Goal: Task Accomplishment & Management: Manage account settings

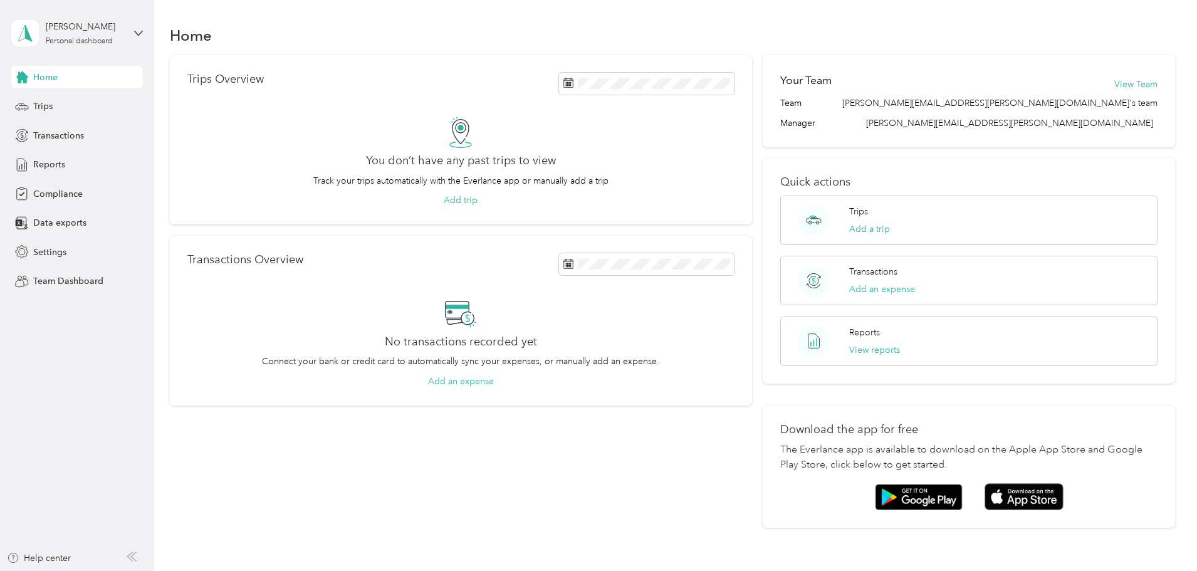
click at [132, 23] on div "[PERSON_NAME] Personal dashboard" at bounding box center [77, 33] width 132 height 44
click at [58, 105] on div "Team dashboard" at bounding box center [56, 103] width 67 height 13
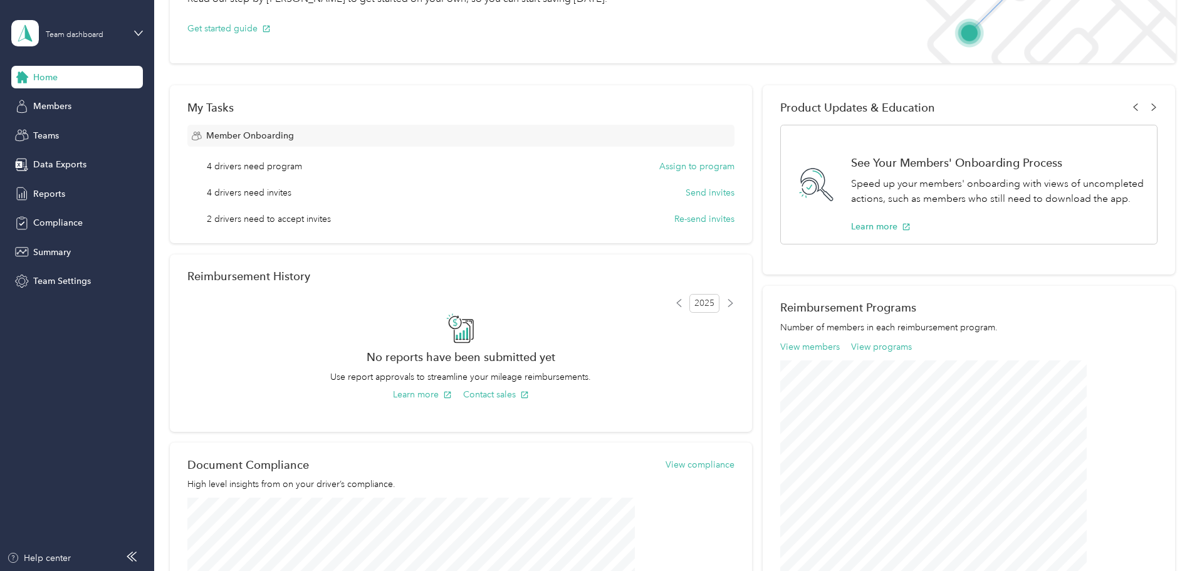
scroll to position [125, 0]
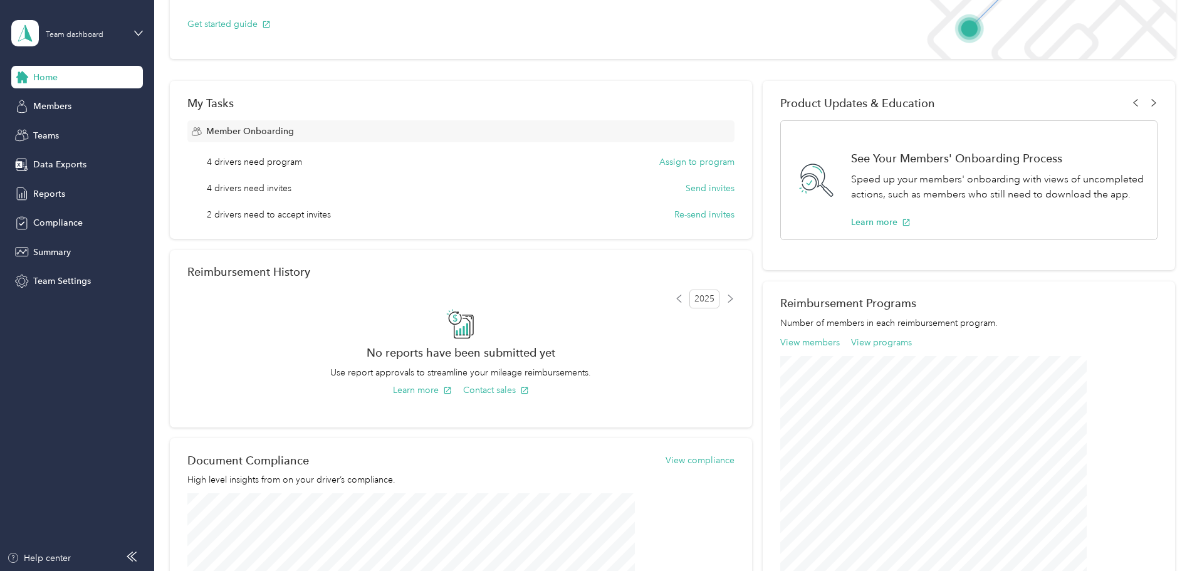
click at [291, 190] on span "4 drivers need invites" at bounding box center [249, 188] width 85 height 13
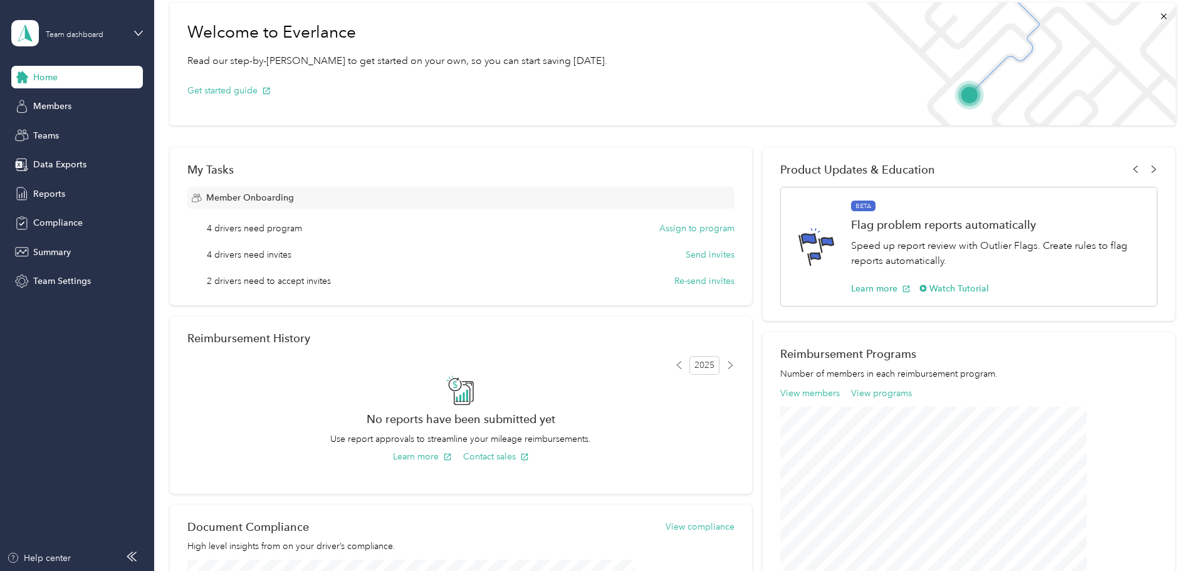
scroll to position [0, 0]
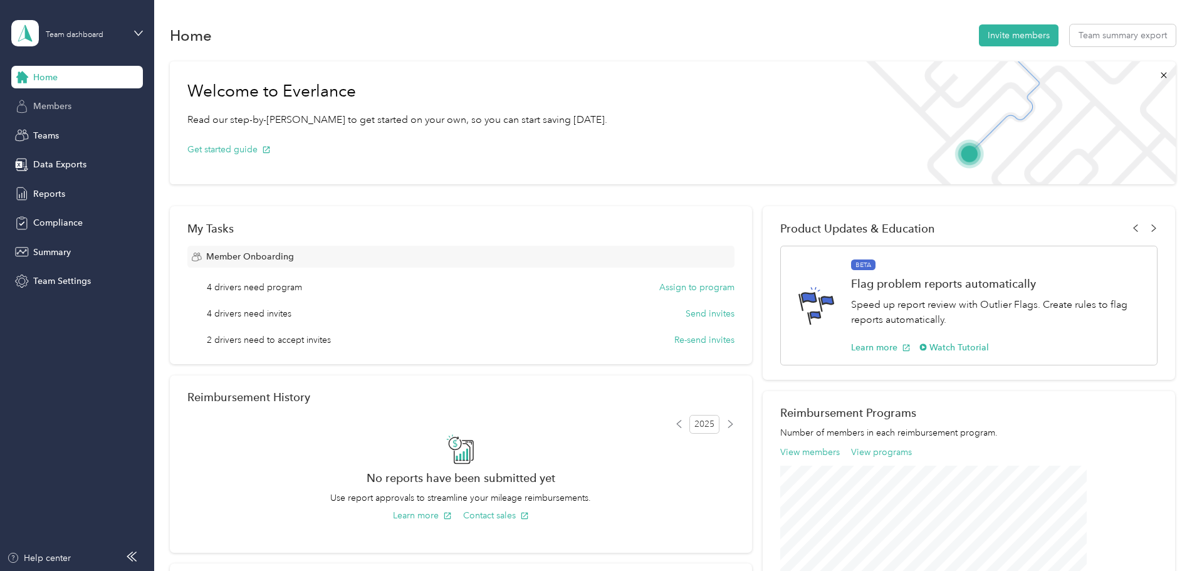
click at [63, 105] on span "Members" at bounding box center [52, 106] width 38 height 13
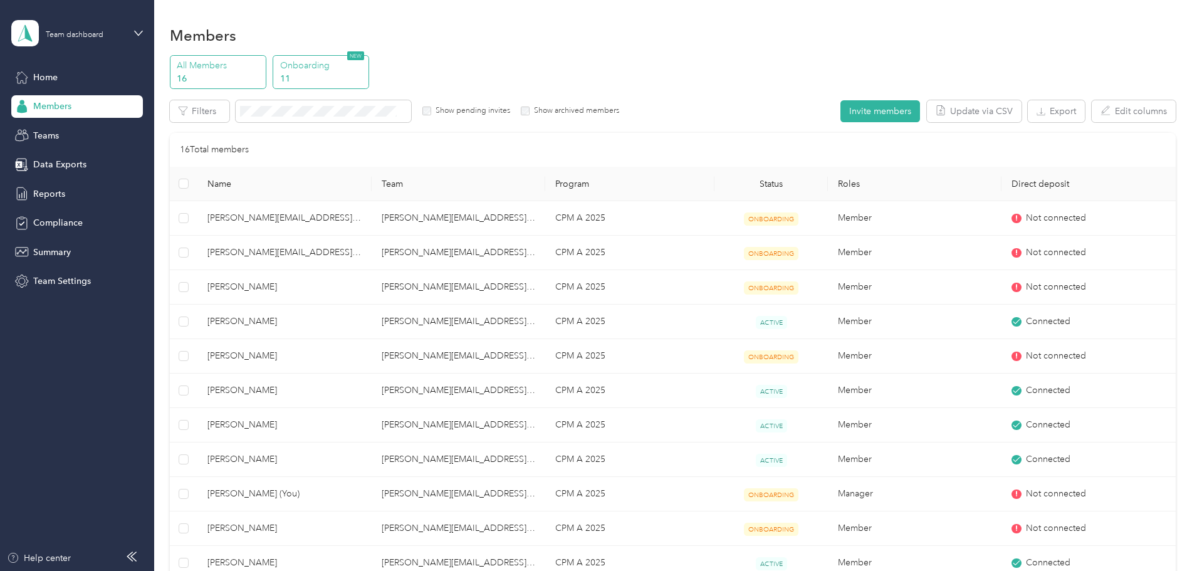
click at [365, 65] on p "Onboarding" at bounding box center [322, 65] width 85 height 13
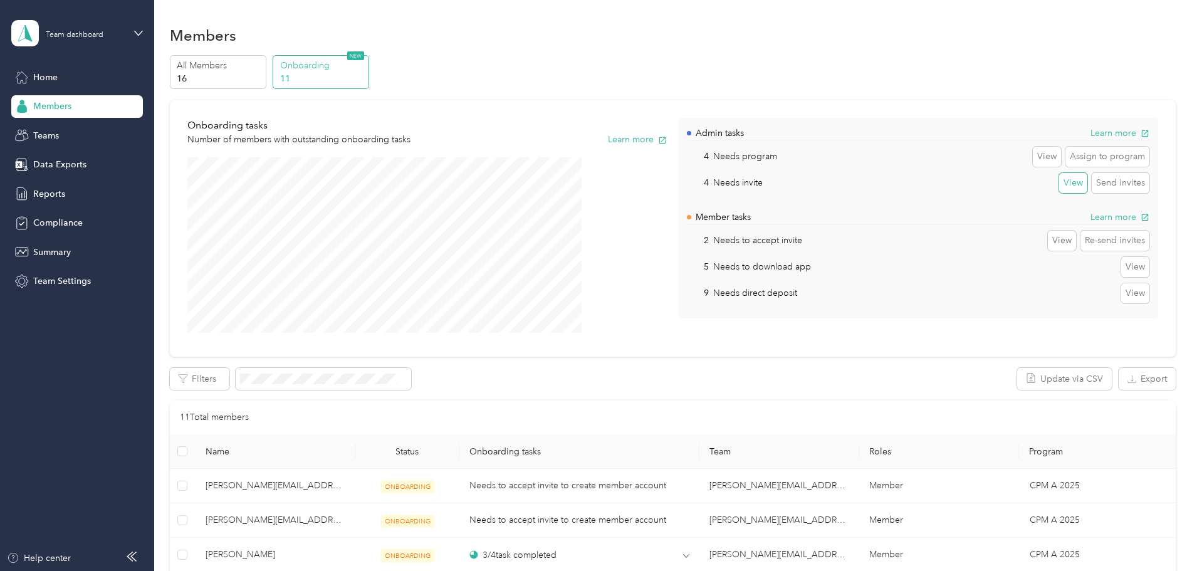
click at [1059, 189] on button "View" at bounding box center [1073, 183] width 28 height 20
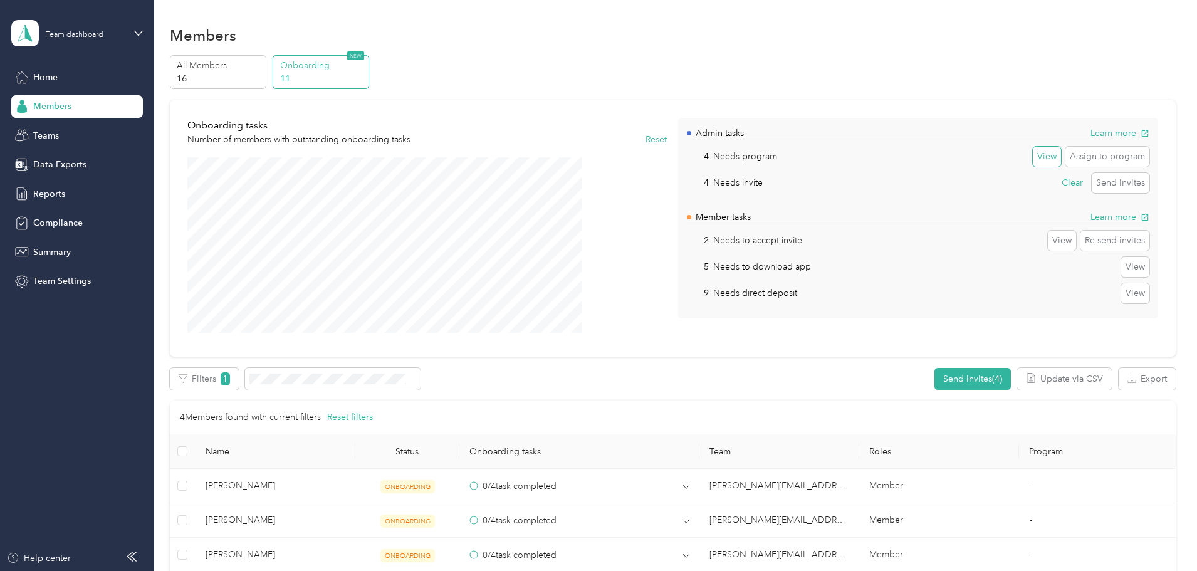
click at [1033, 162] on button "View" at bounding box center [1047, 157] width 28 height 20
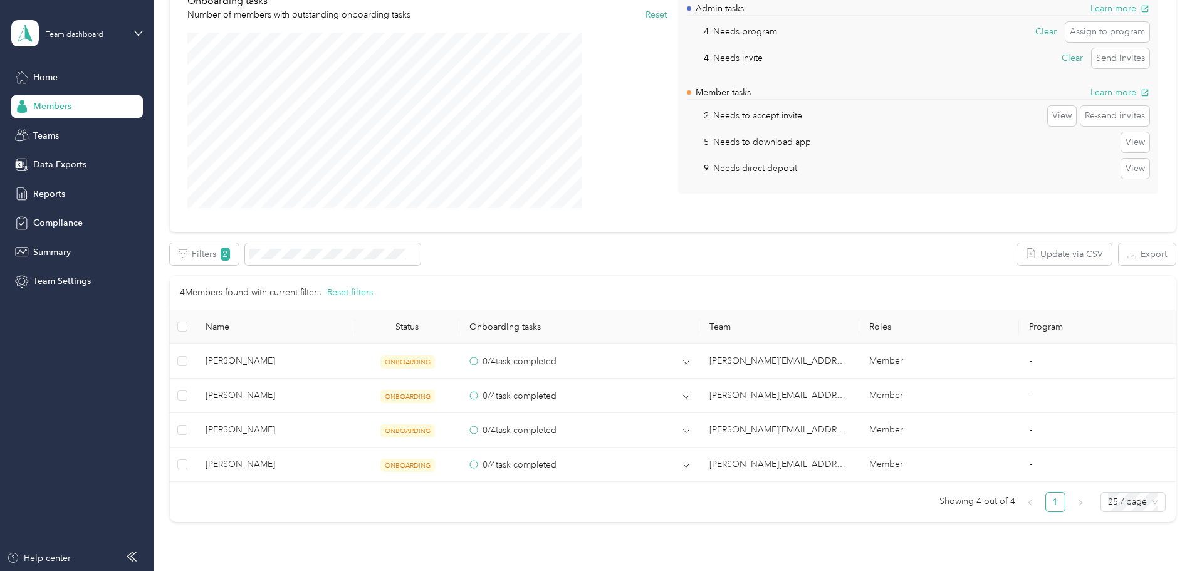
scroll to position [125, 0]
click at [1065, 24] on button "Assign to program" at bounding box center [1107, 31] width 84 height 20
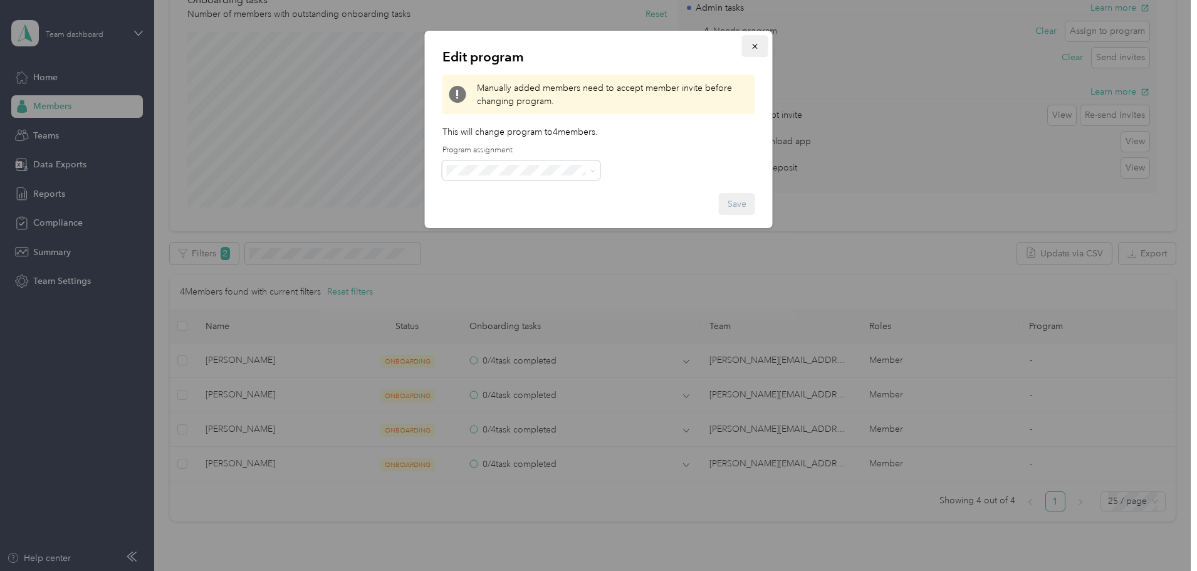
click at [753, 45] on icon "button" at bounding box center [754, 46] width 5 height 5
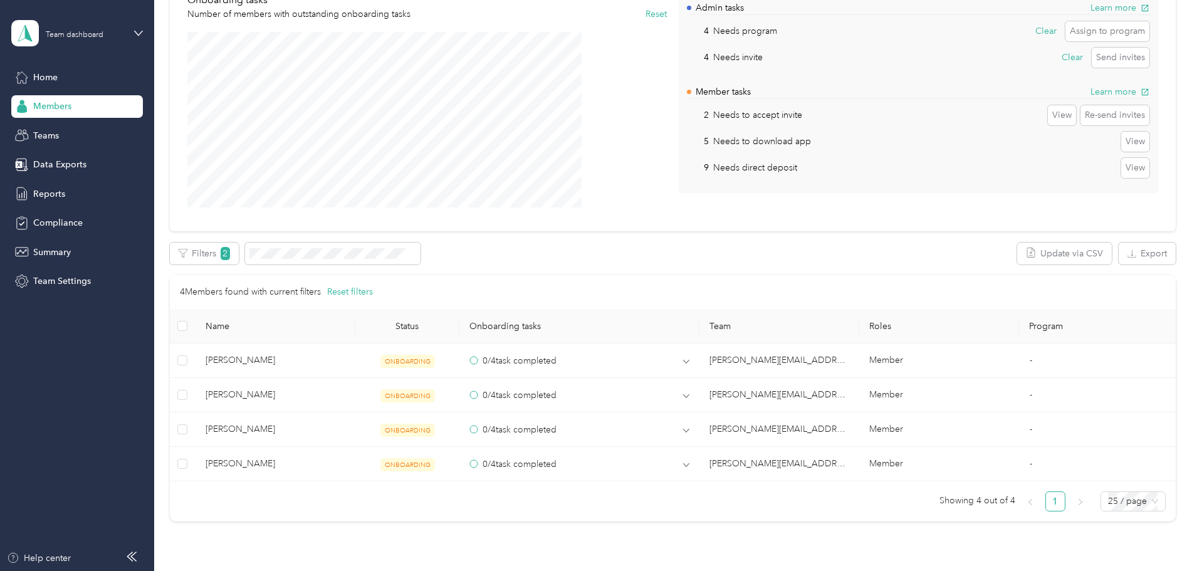
scroll to position [0, 0]
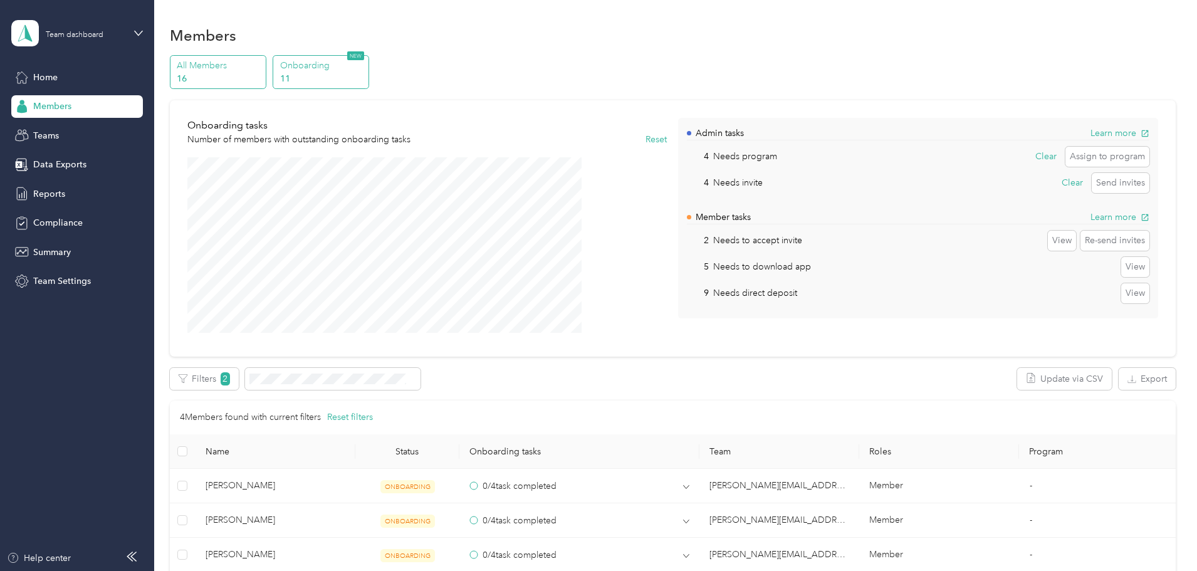
click at [262, 69] on p "All Members" at bounding box center [219, 65] width 85 height 13
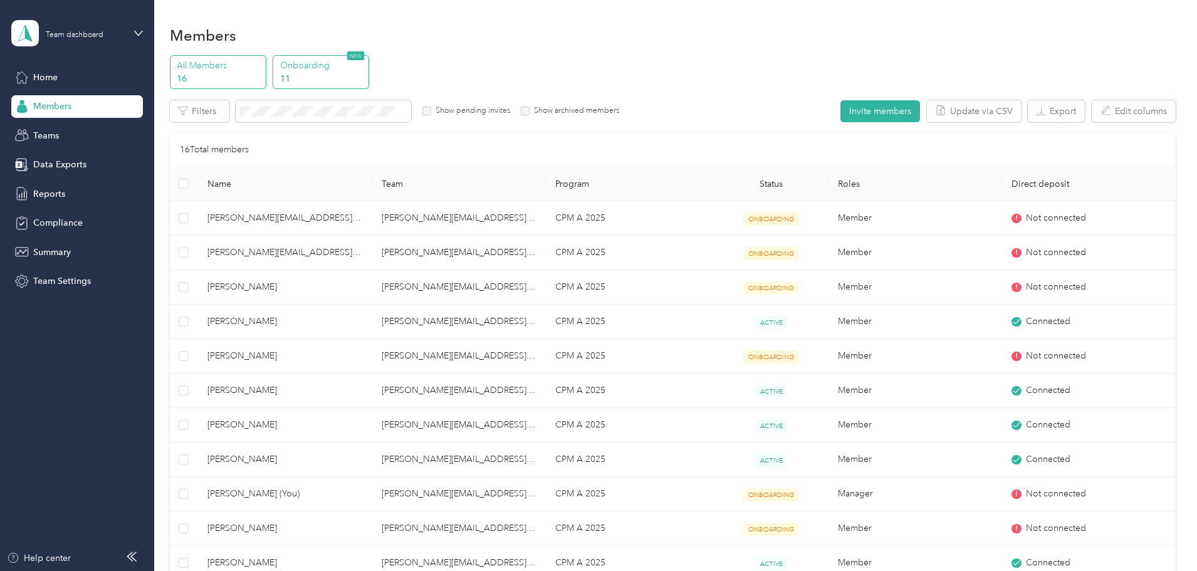
click at [365, 74] on p "11" at bounding box center [322, 78] width 85 height 13
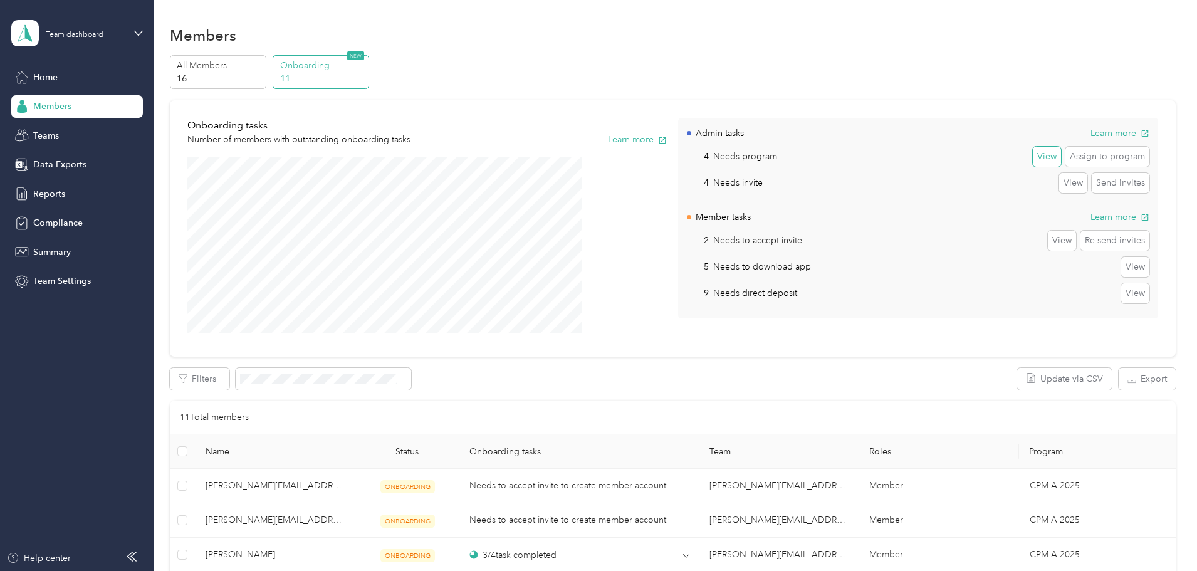
click at [1033, 158] on button "View" at bounding box center [1047, 157] width 28 height 20
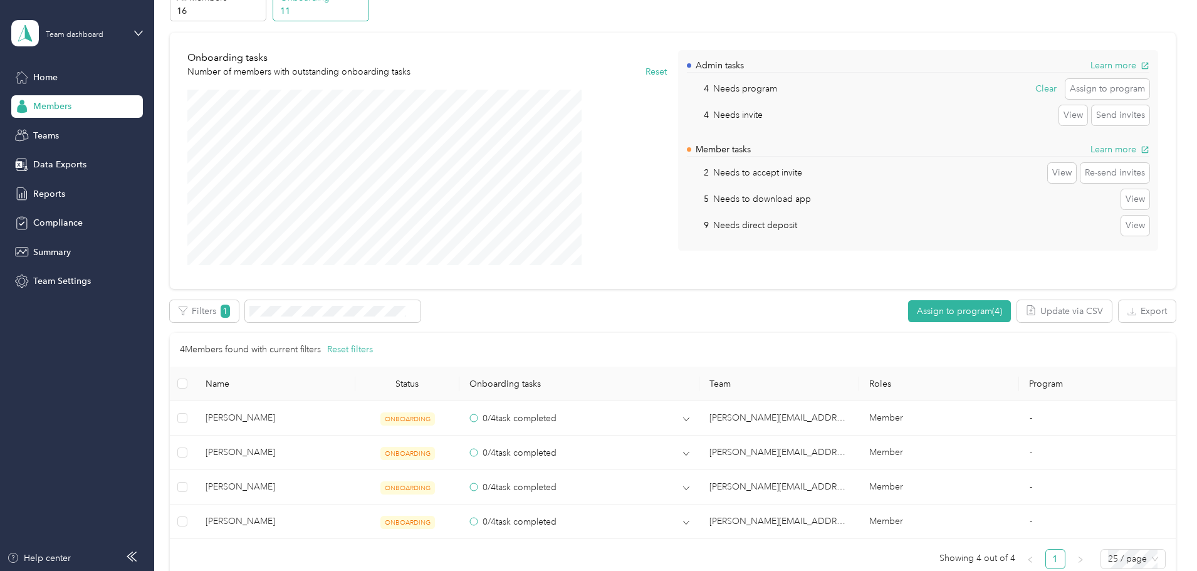
scroll to position [63, 0]
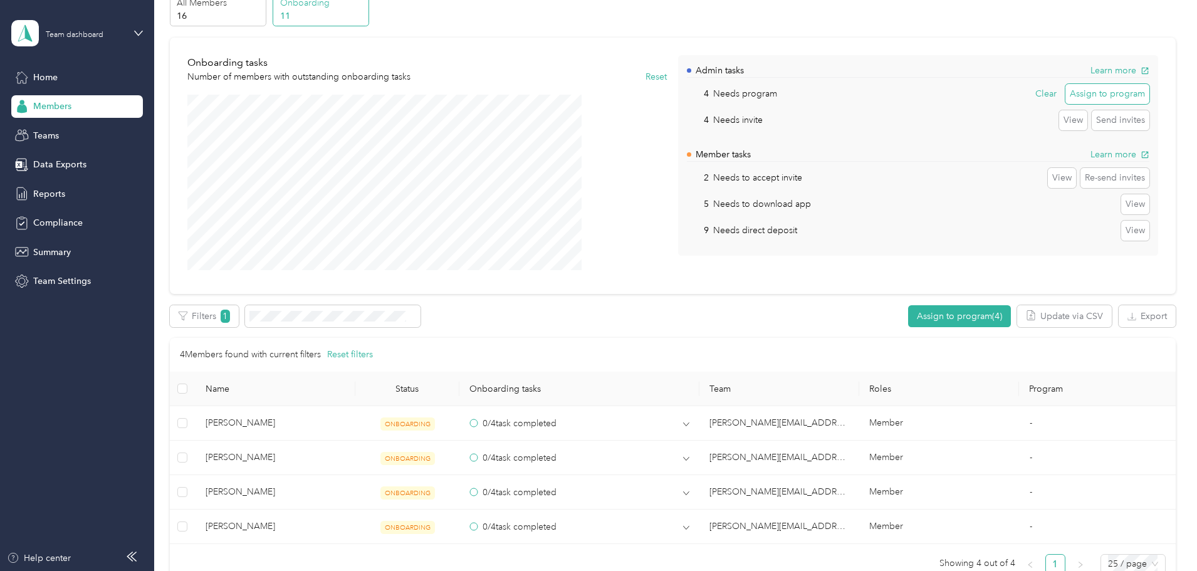
click at [1065, 87] on button "Assign to program" at bounding box center [1107, 94] width 84 height 20
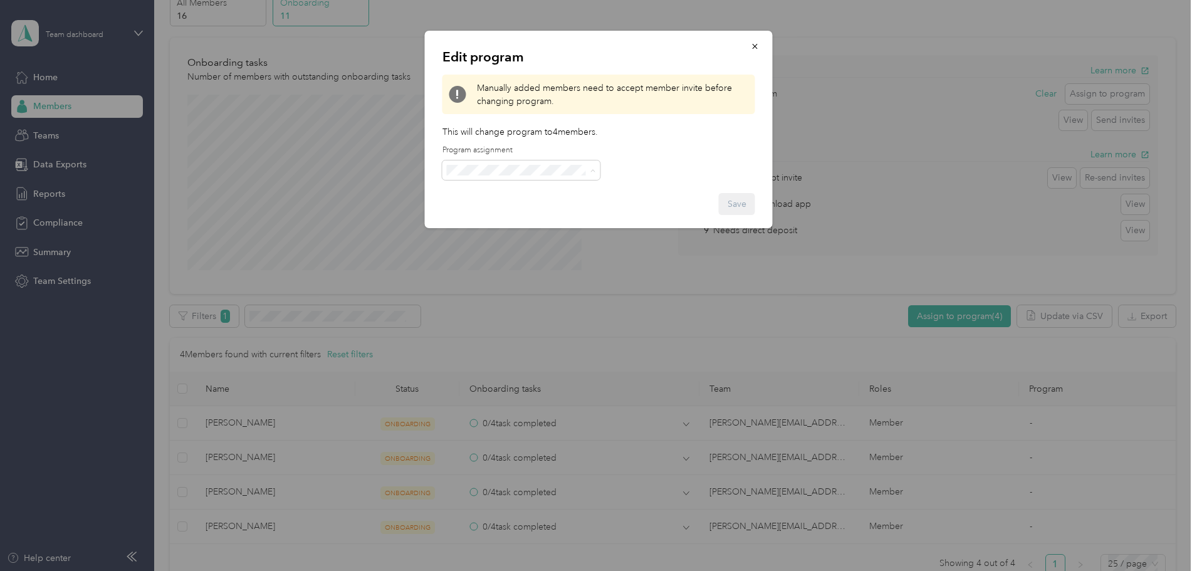
click at [486, 263] on span "CPM A 2025 (CPM)" at bounding box center [489, 258] width 76 height 11
click at [739, 203] on button "Save" at bounding box center [737, 204] width 36 height 22
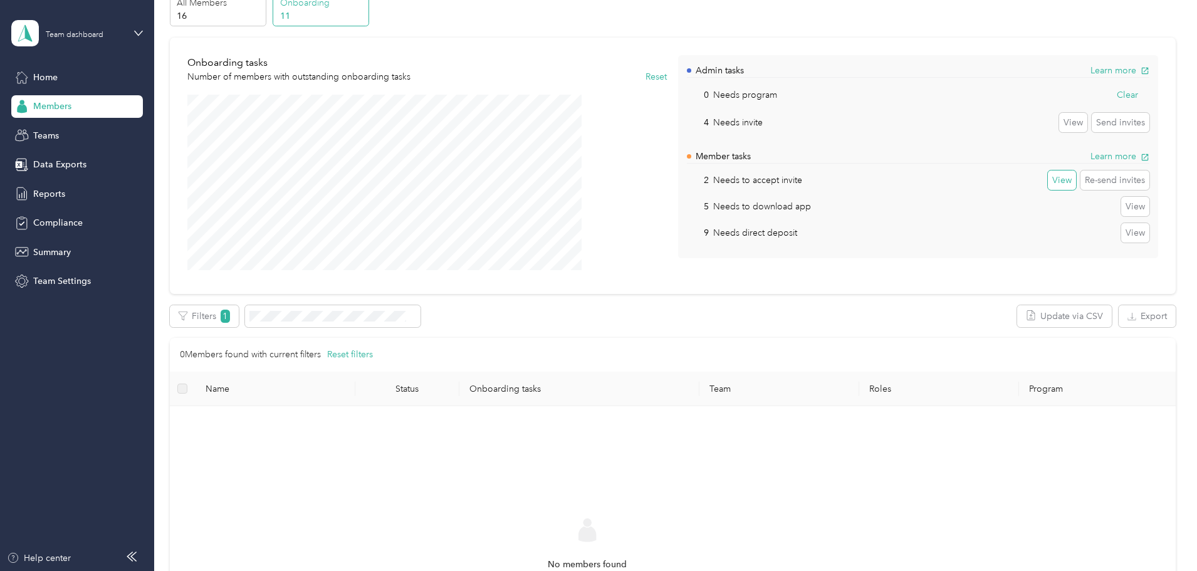
click at [1048, 178] on button "View" at bounding box center [1062, 180] width 28 height 20
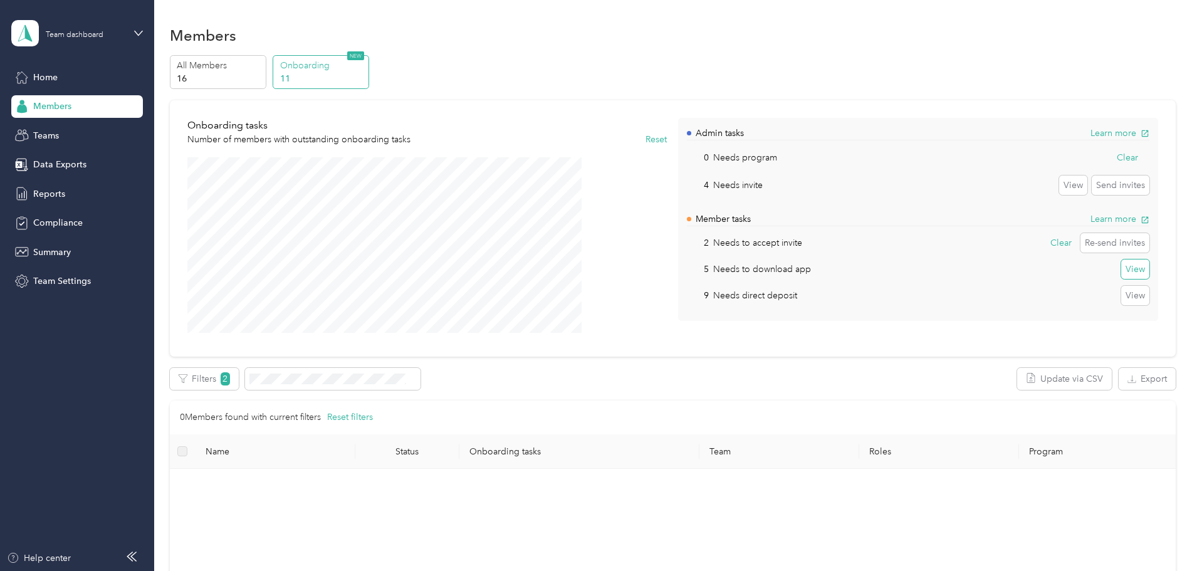
click at [1121, 275] on button "View" at bounding box center [1135, 269] width 28 height 20
click at [1112, 156] on button "Clear" at bounding box center [1127, 158] width 30 height 20
click at [1046, 243] on button "Clear" at bounding box center [1061, 243] width 30 height 20
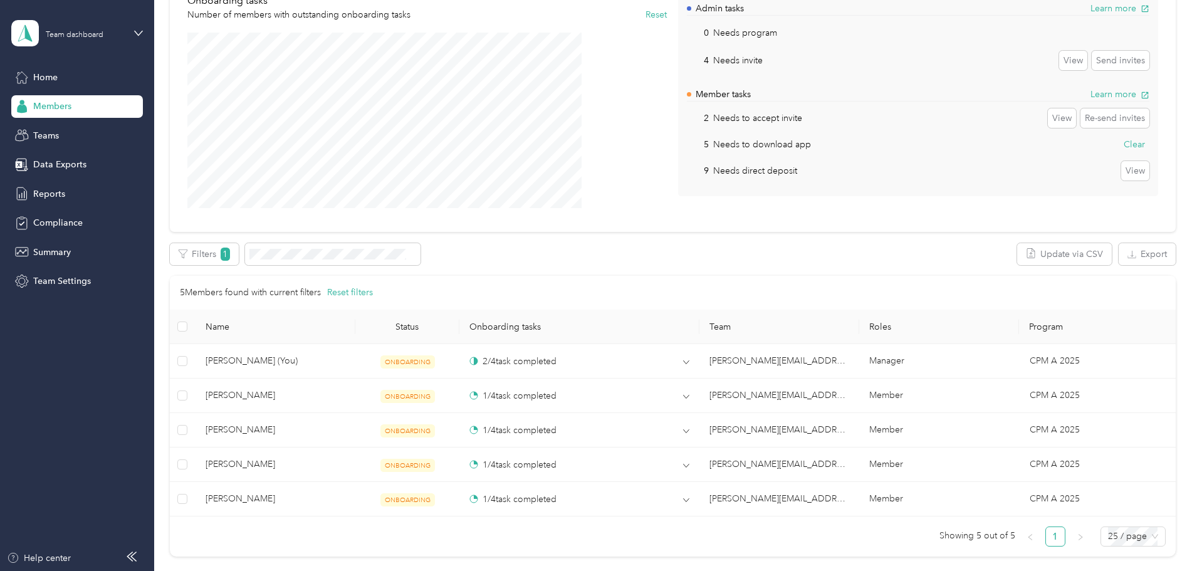
scroll to position [125, 0]
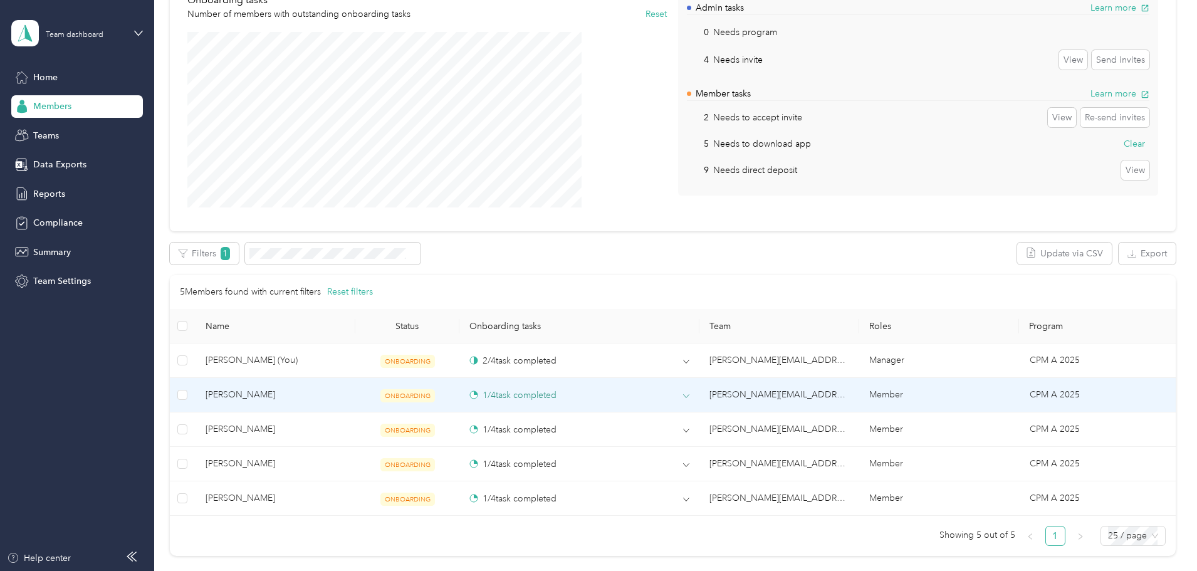
click at [676, 398] on div "1 / 4 task completed" at bounding box center [579, 395] width 220 height 13
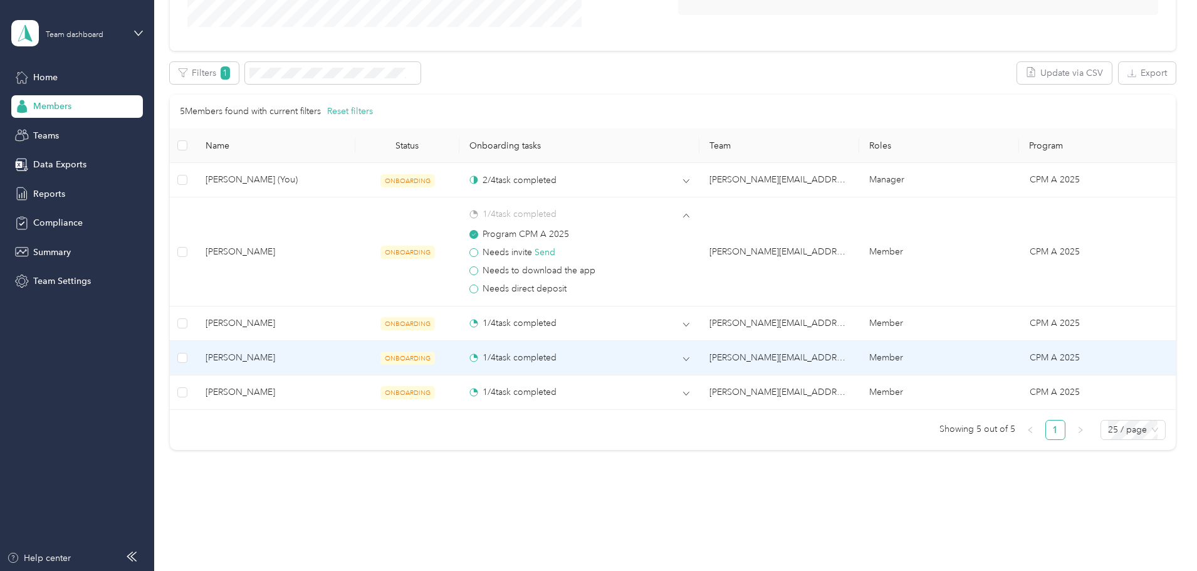
scroll to position [313, 0]
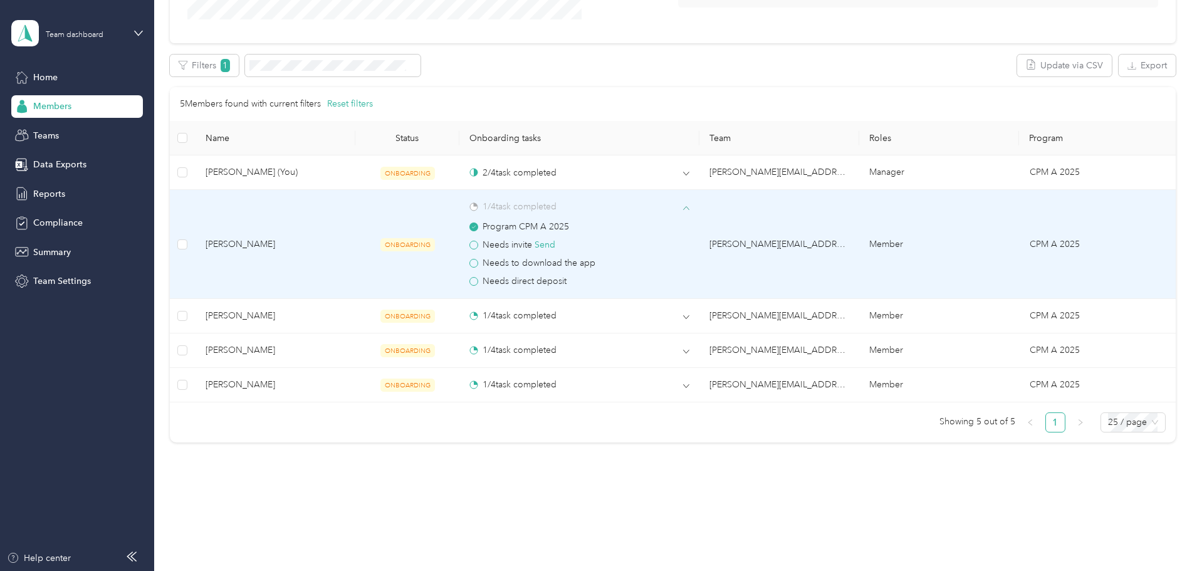
click at [683, 208] on icon at bounding box center [686, 208] width 6 height 6
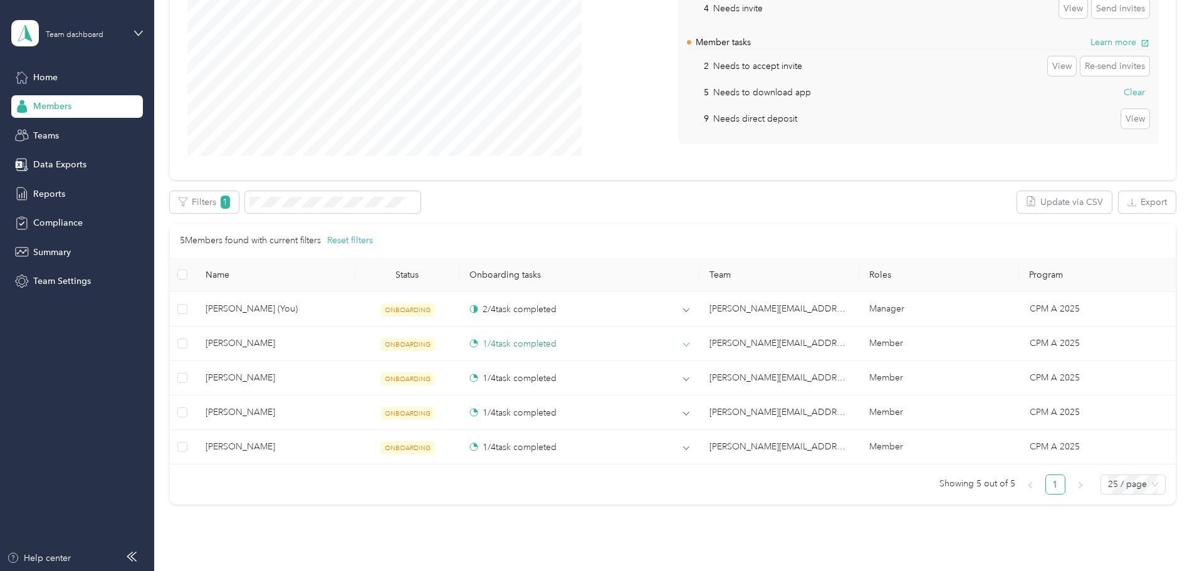
scroll to position [0, 0]
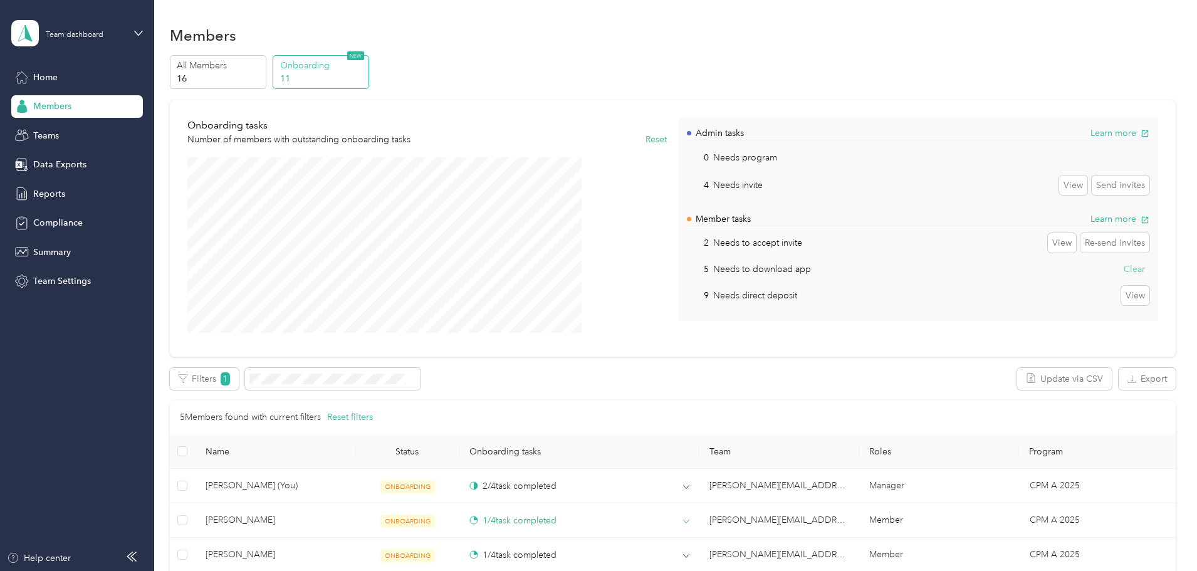
click at [1119, 263] on button "Clear" at bounding box center [1134, 269] width 30 height 20
click at [1048, 246] on button "View" at bounding box center [1062, 243] width 28 height 20
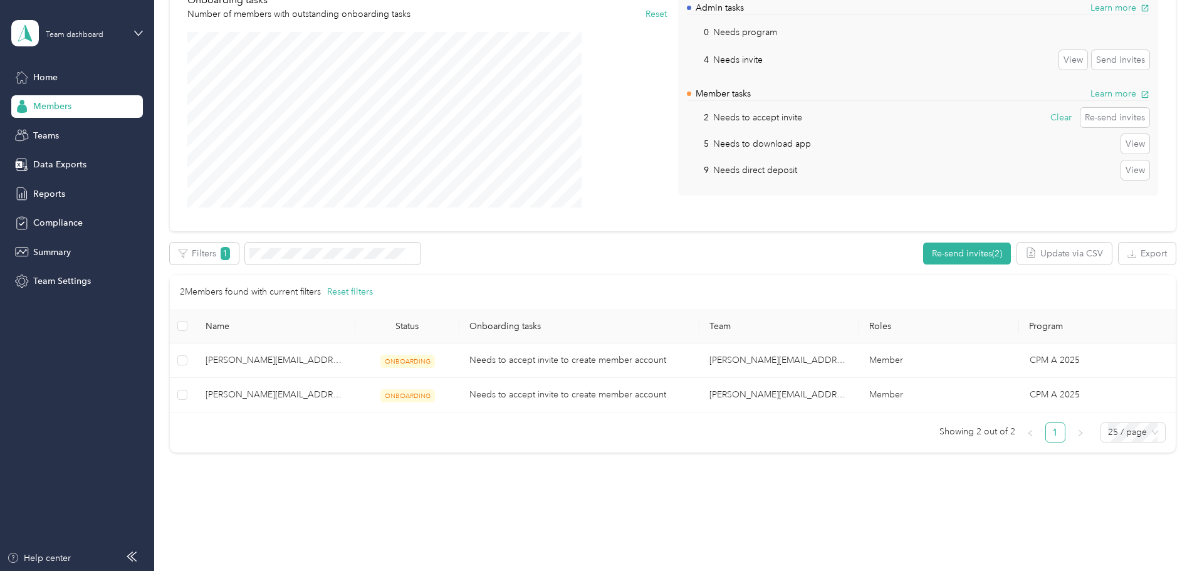
scroll to position [63, 0]
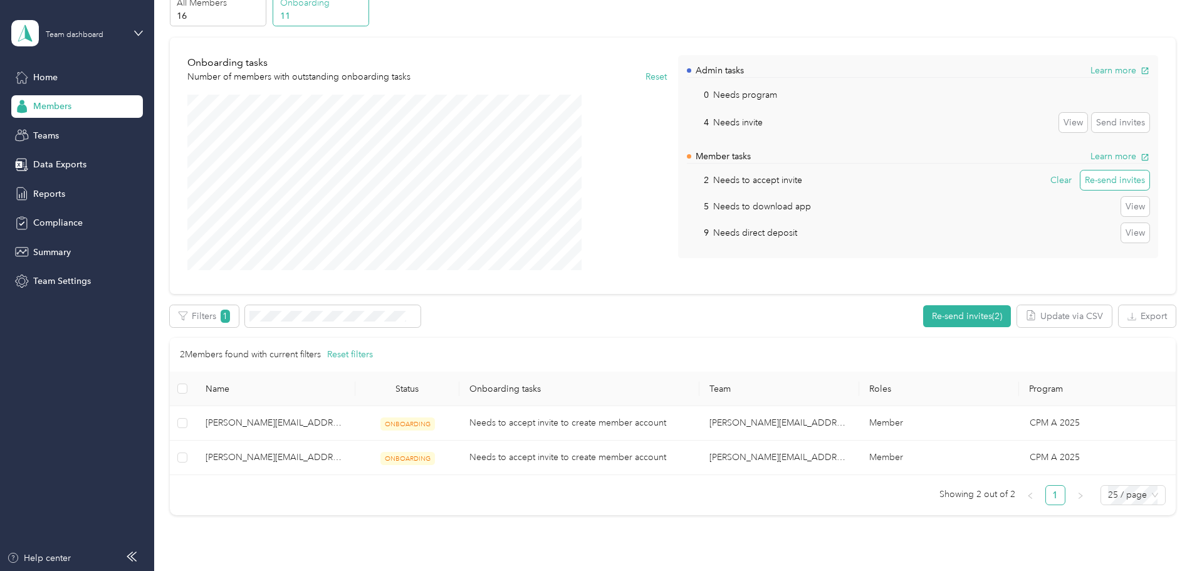
click at [1080, 182] on button "Re-send invites" at bounding box center [1114, 180] width 69 height 20
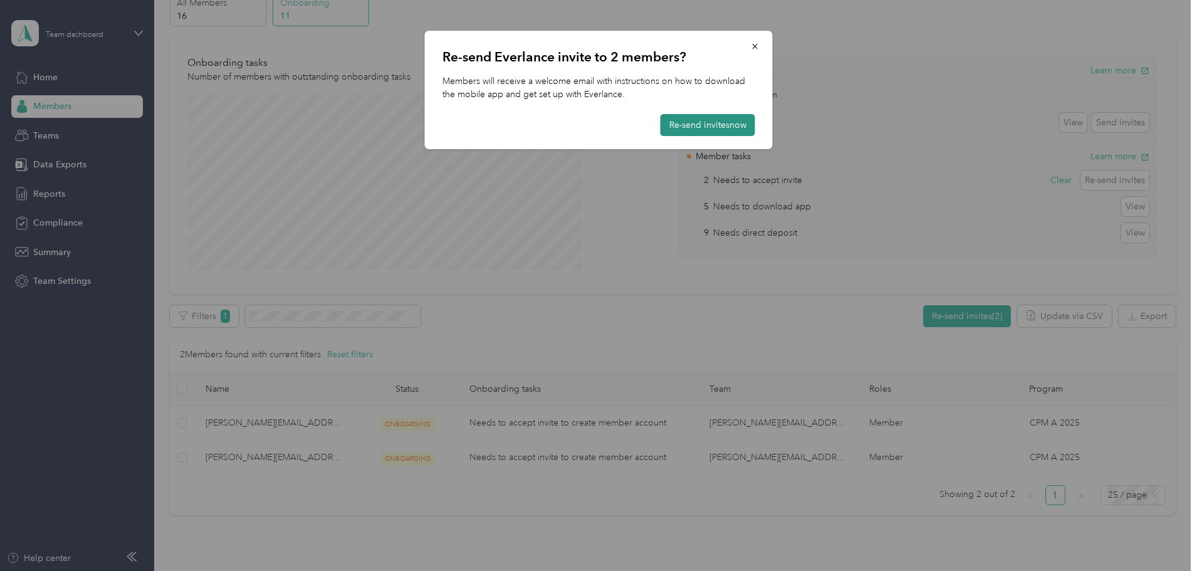
click at [706, 122] on button "Re-send invites now" at bounding box center [707, 125] width 95 height 22
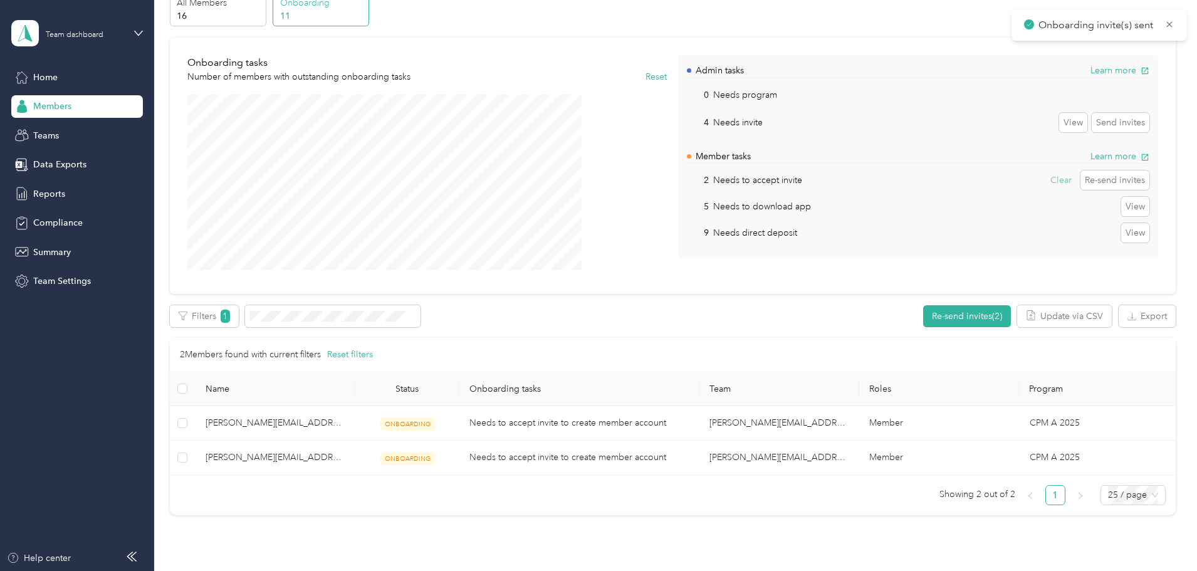
click at [1046, 178] on button "Clear" at bounding box center [1061, 180] width 30 height 20
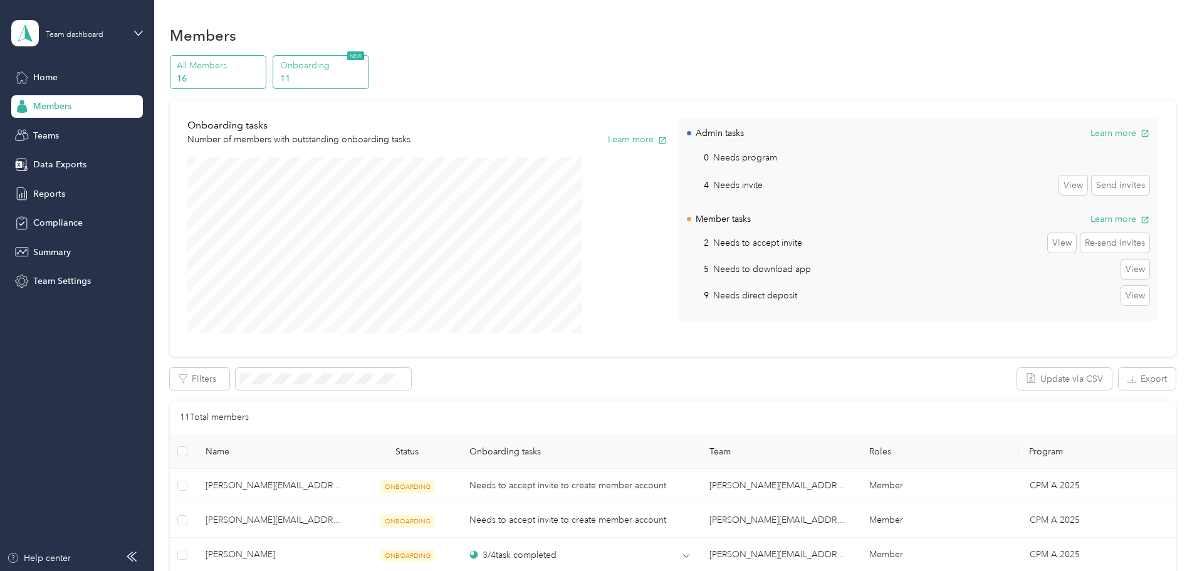
click at [262, 67] on p "All Members" at bounding box center [219, 65] width 85 height 13
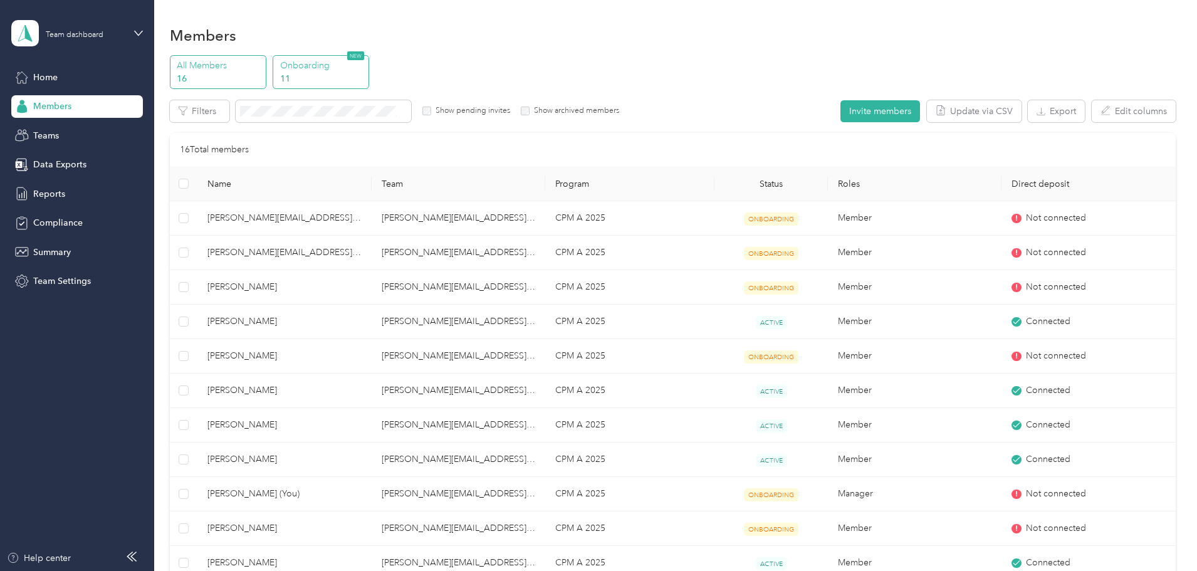
click at [365, 83] on p "11" at bounding box center [322, 78] width 85 height 13
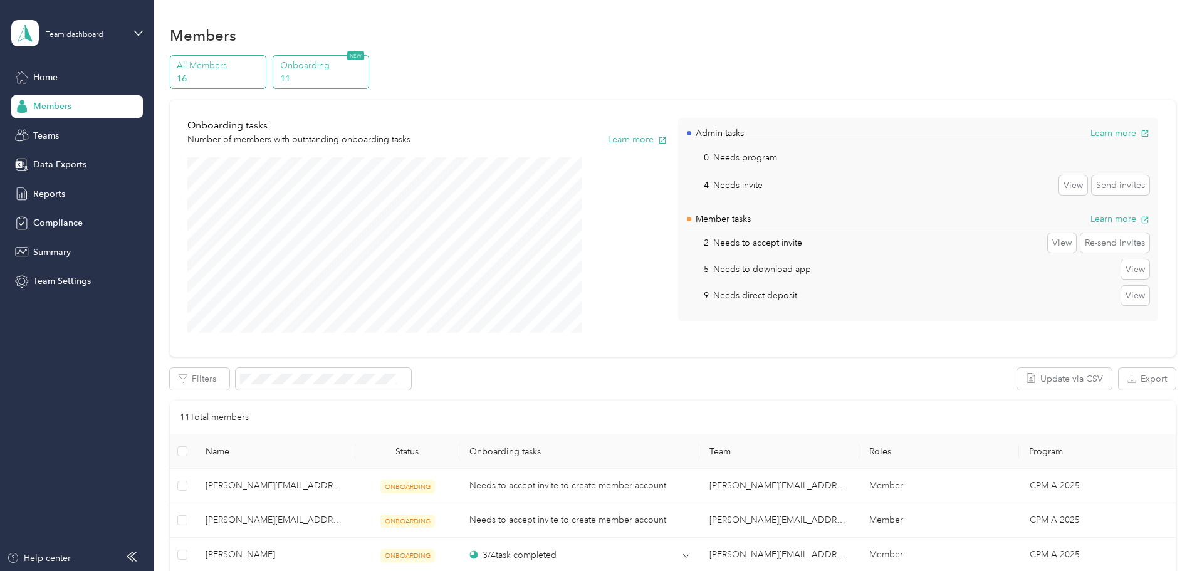
click at [262, 75] on p "16" at bounding box center [219, 78] width 85 height 13
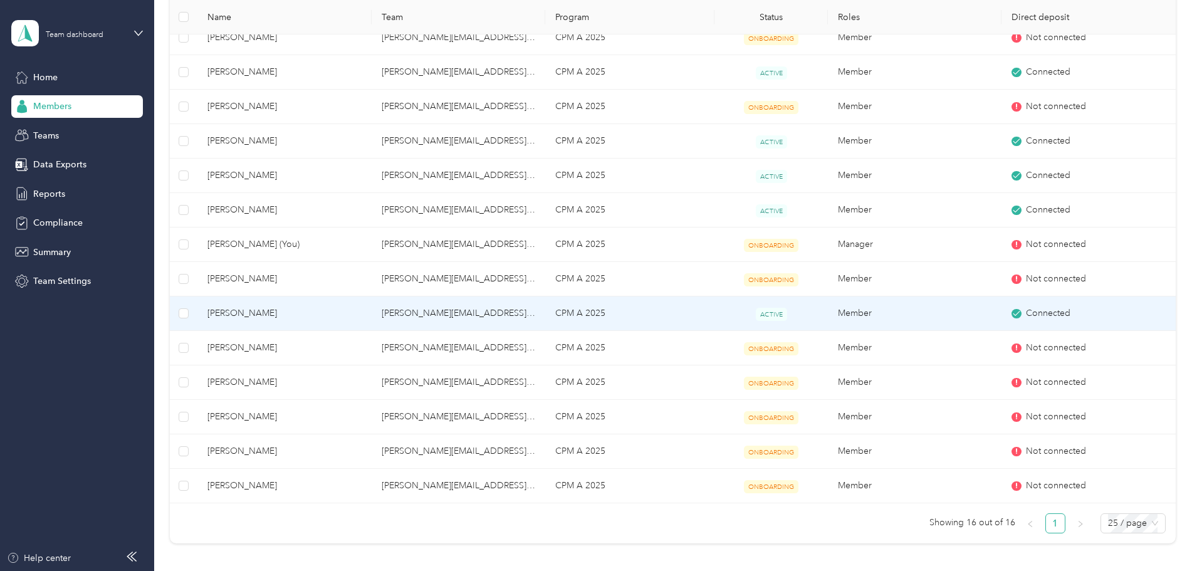
scroll to position [251, 0]
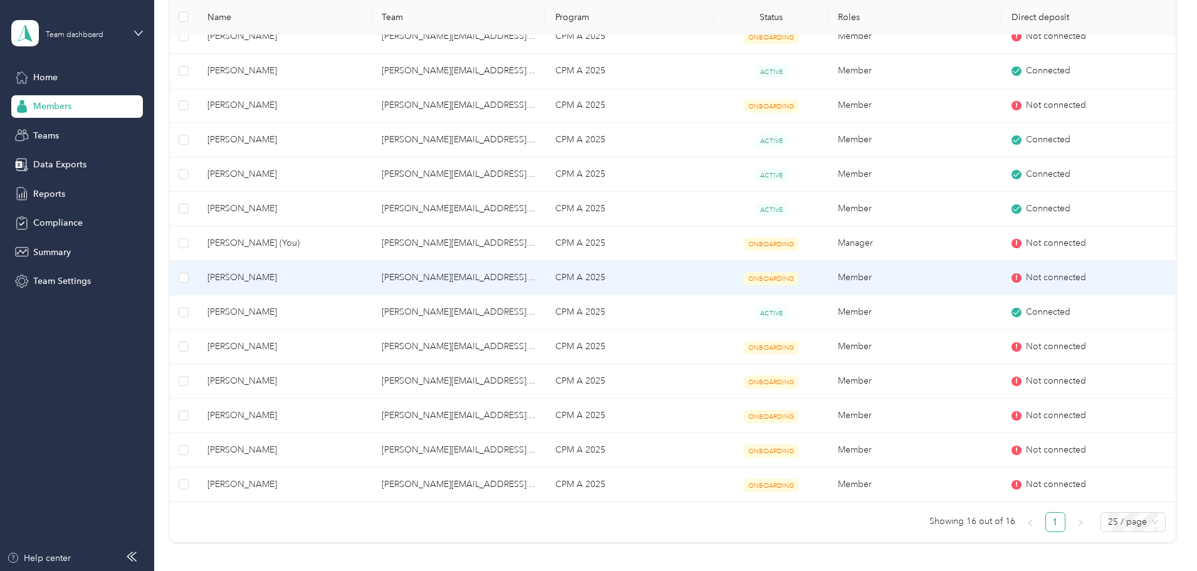
click at [361, 278] on span "[PERSON_NAME]" at bounding box center [284, 278] width 154 height 14
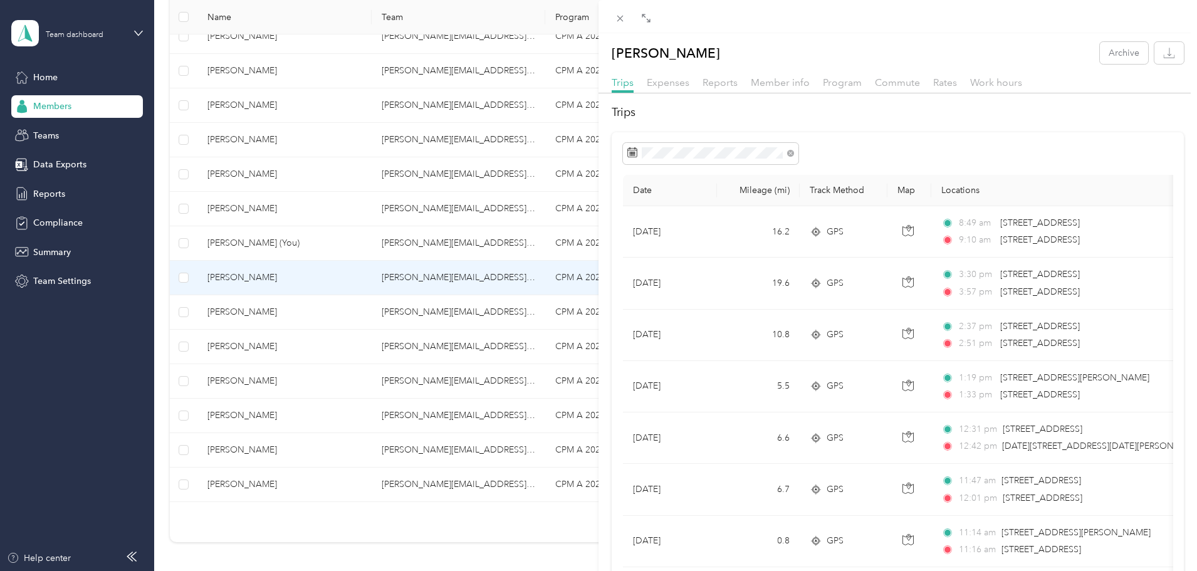
click at [212, 303] on div "[PERSON_NAME] Archive Trips Expenses Reports Member info Program Commute Rates …" at bounding box center [598, 285] width 1197 height 571
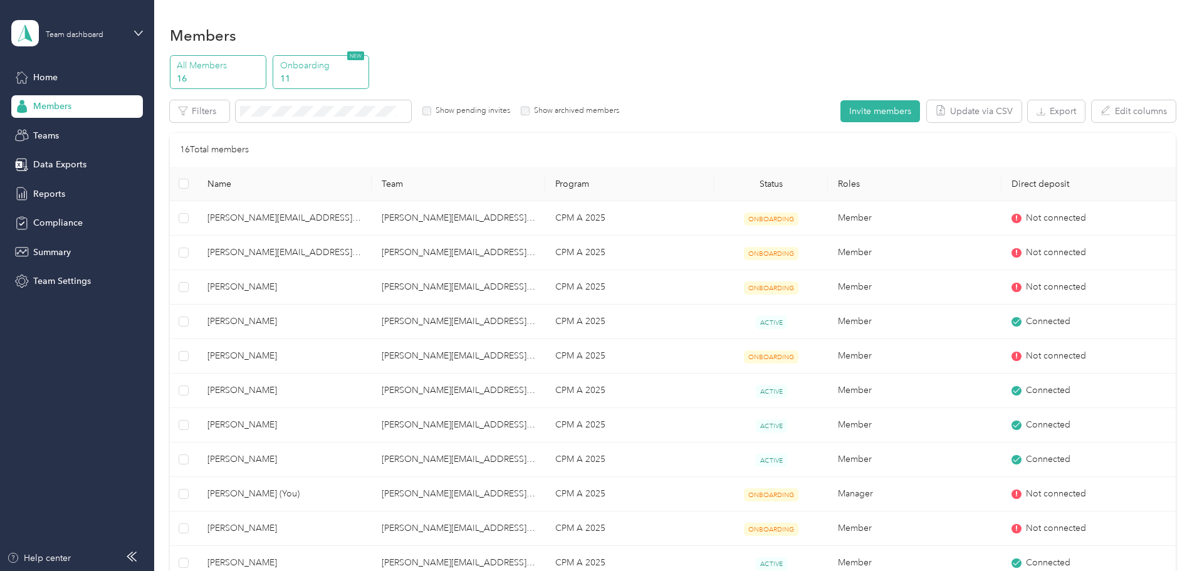
click at [365, 67] on p "Onboarding" at bounding box center [322, 65] width 85 height 13
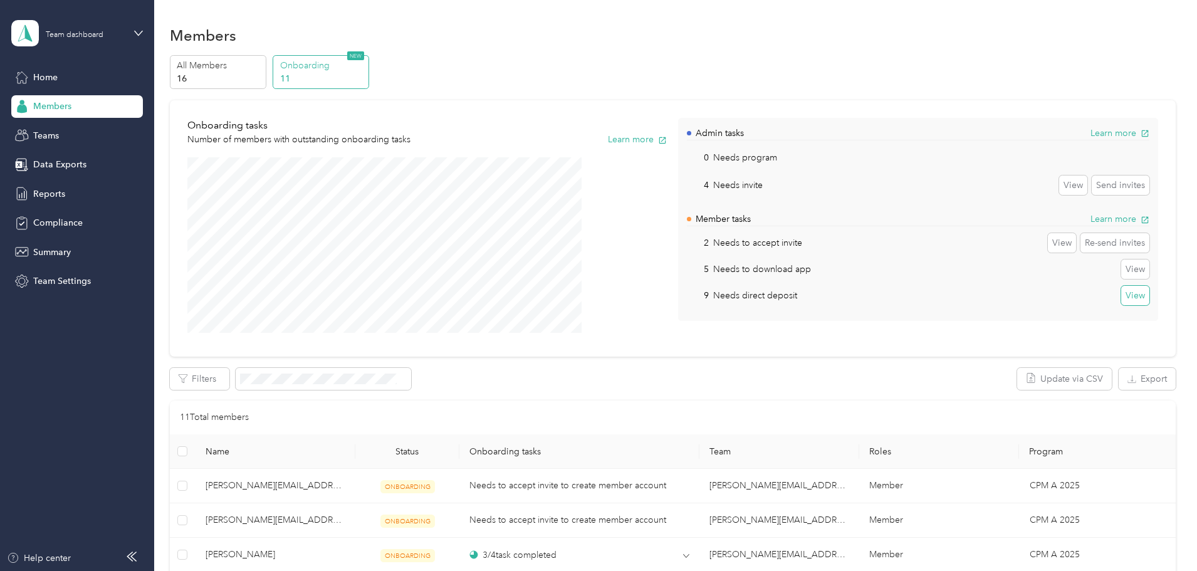
click at [1121, 296] on button "View" at bounding box center [1135, 296] width 28 height 20
click at [70, 127] on div "Teams" at bounding box center [77, 135] width 132 height 23
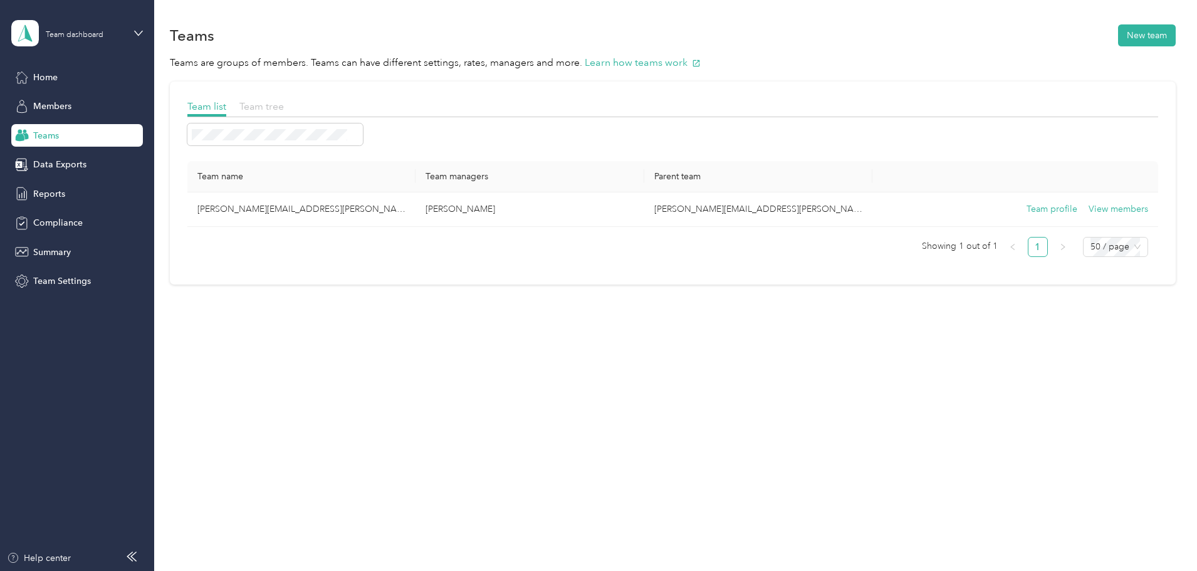
click at [284, 107] on span "Team tree" at bounding box center [261, 106] width 44 height 12
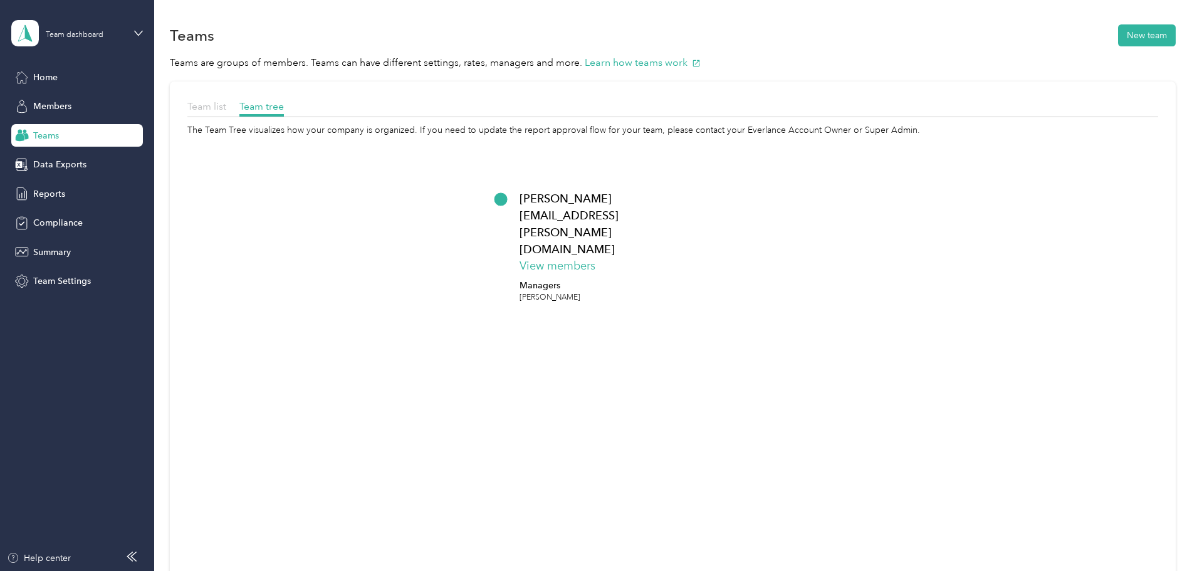
click at [226, 103] on span "Team list" at bounding box center [206, 106] width 39 height 12
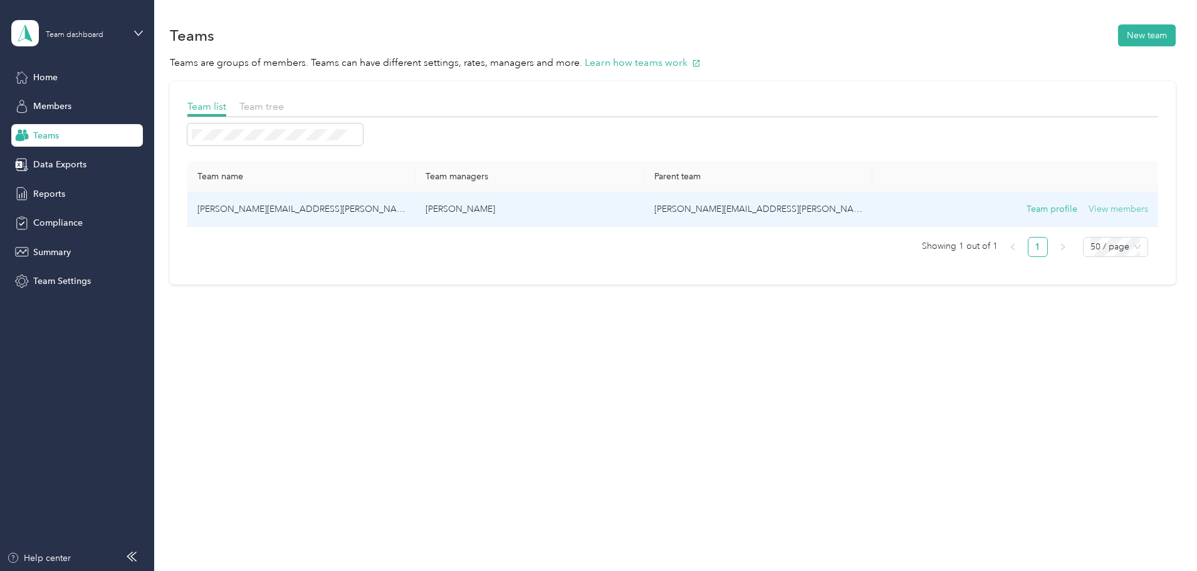
click at [1088, 211] on button "View members" at bounding box center [1118, 209] width 60 height 14
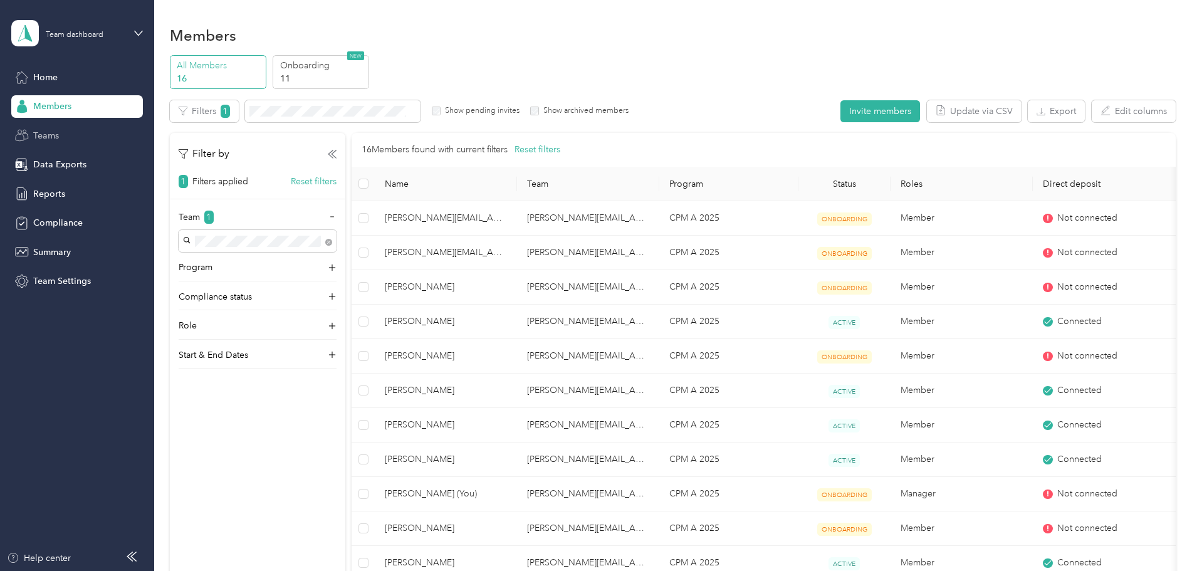
click at [51, 137] on span "Teams" at bounding box center [46, 135] width 26 height 13
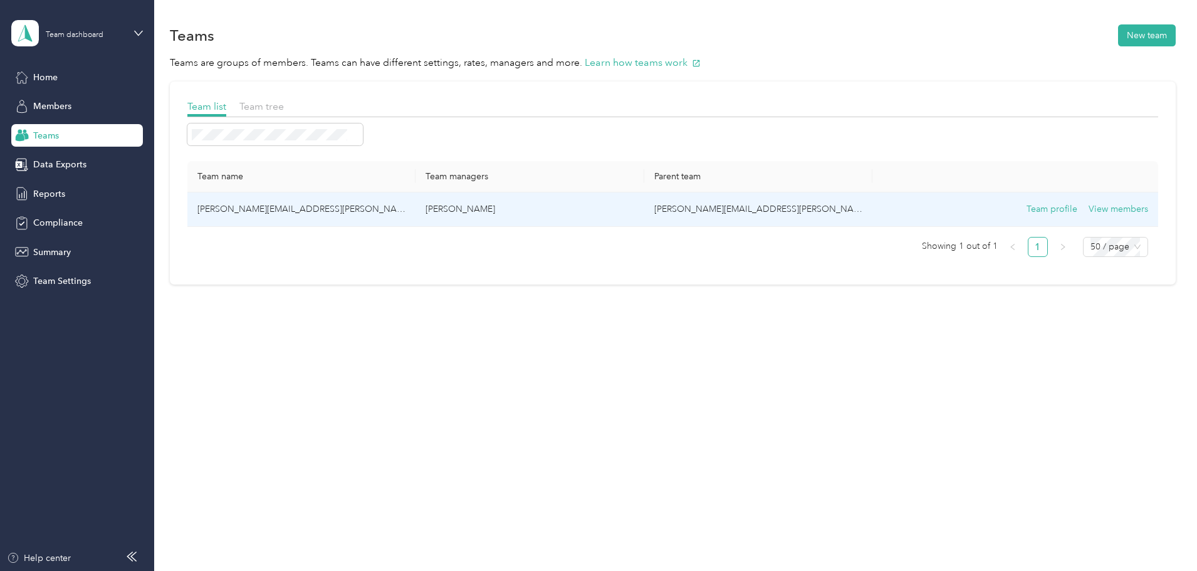
click at [712, 211] on td "[PERSON_NAME][EMAIL_ADDRESS][PERSON_NAME][DOMAIN_NAME]" at bounding box center [758, 209] width 228 height 34
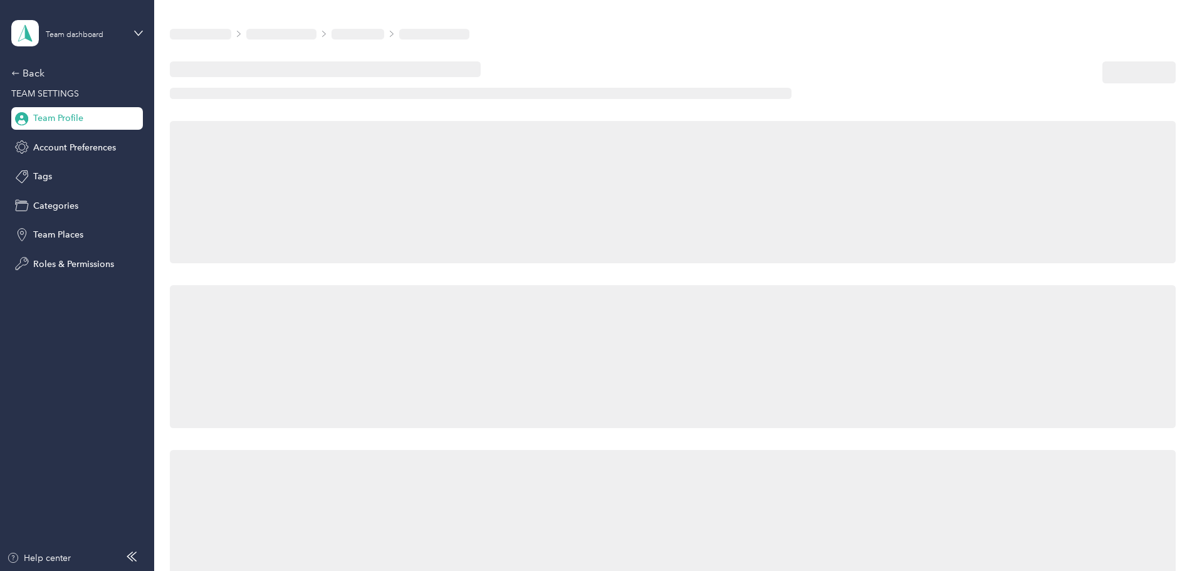
click at [712, 211] on div at bounding box center [673, 192] width 1006 height 143
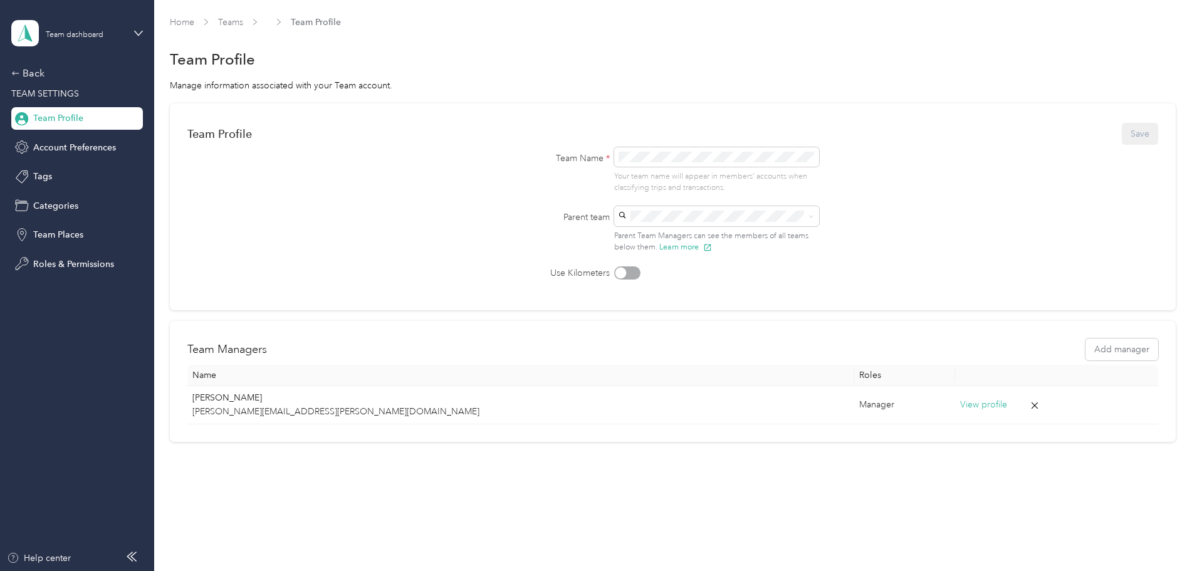
click at [649, 226] on div "Parent Team Managers can see the members of all teams below them. Learn more" at bounding box center [716, 229] width 205 height 47
click at [423, 256] on form "Team Profile Save Team Name * Your team name will appear in members’ accounts w…" at bounding box center [672, 200] width 971 height 159
click at [46, 68] on div "Back" at bounding box center [73, 73] width 125 height 15
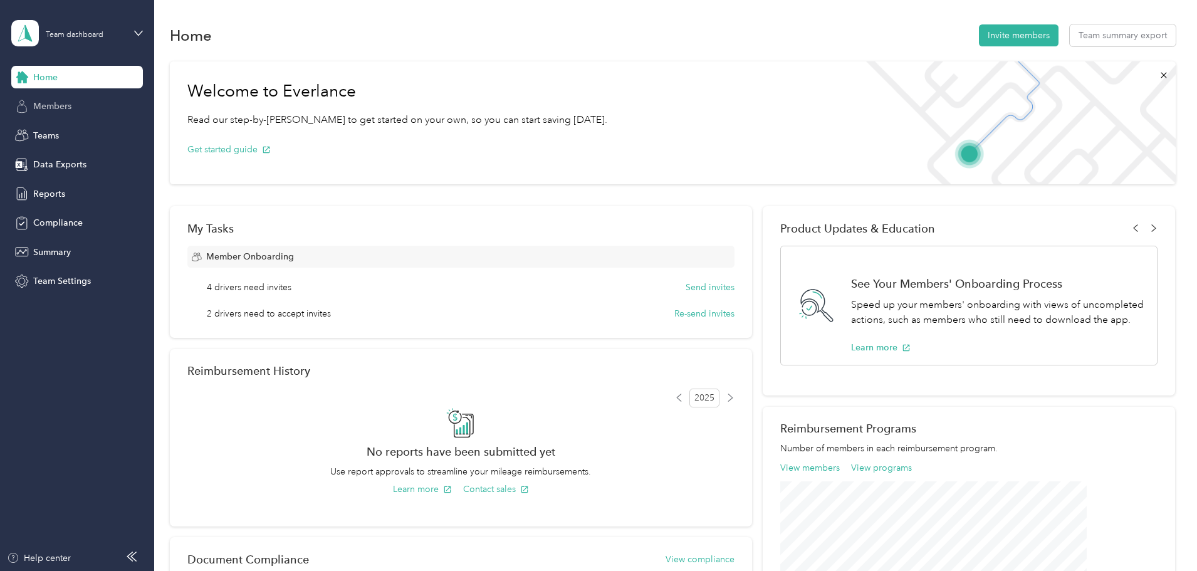
click at [66, 108] on span "Members" at bounding box center [52, 106] width 38 height 13
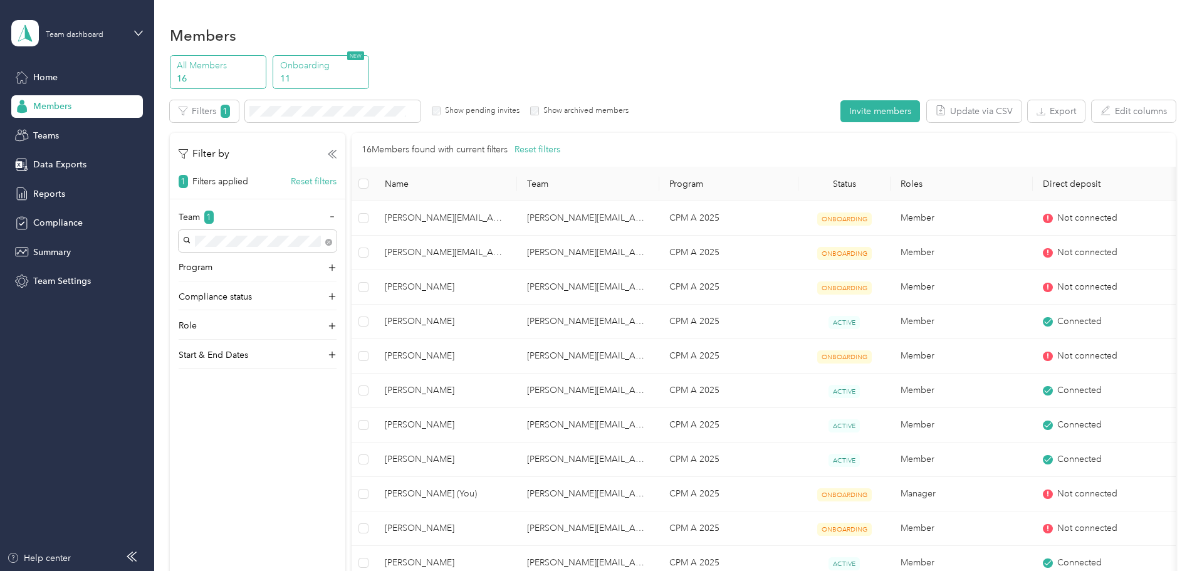
click at [365, 76] on p "11" at bounding box center [322, 78] width 85 height 13
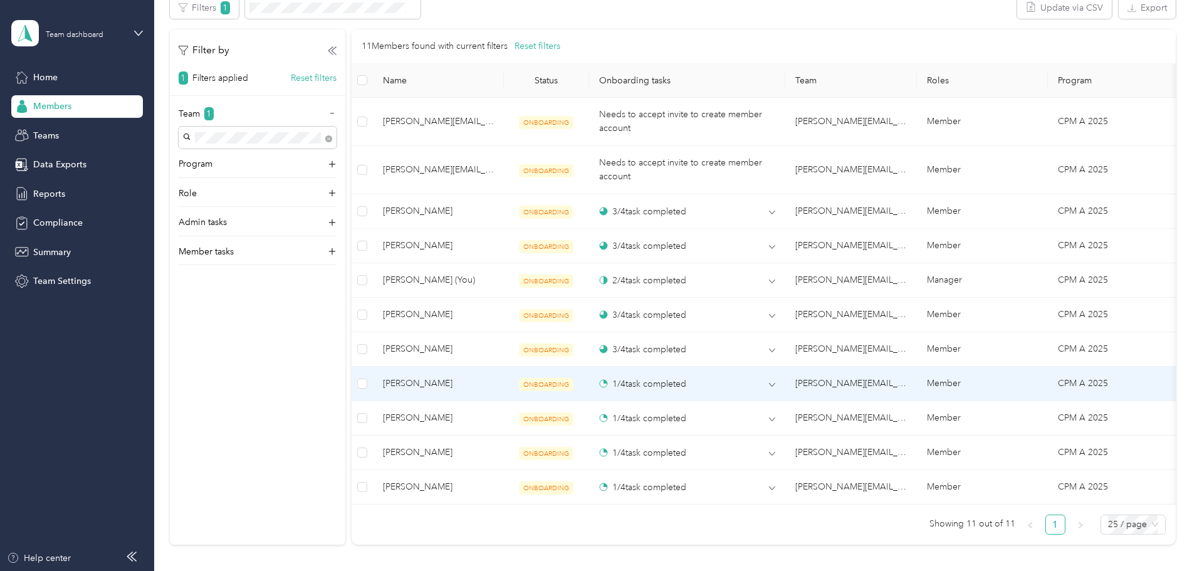
scroll to position [376, 0]
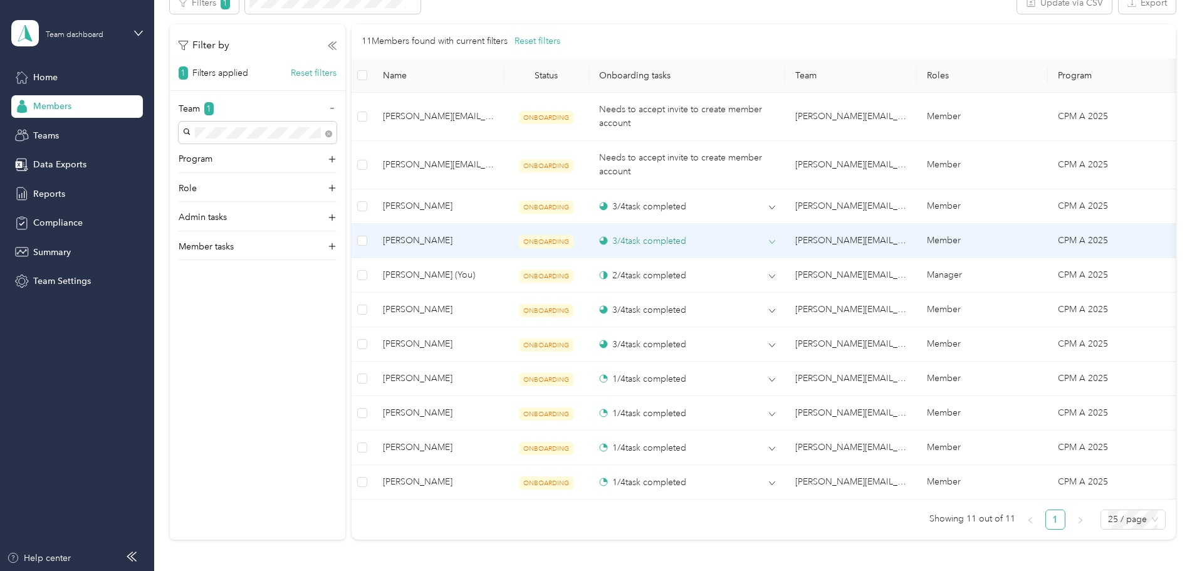
click at [775, 242] on icon at bounding box center [772, 242] width 6 height 6
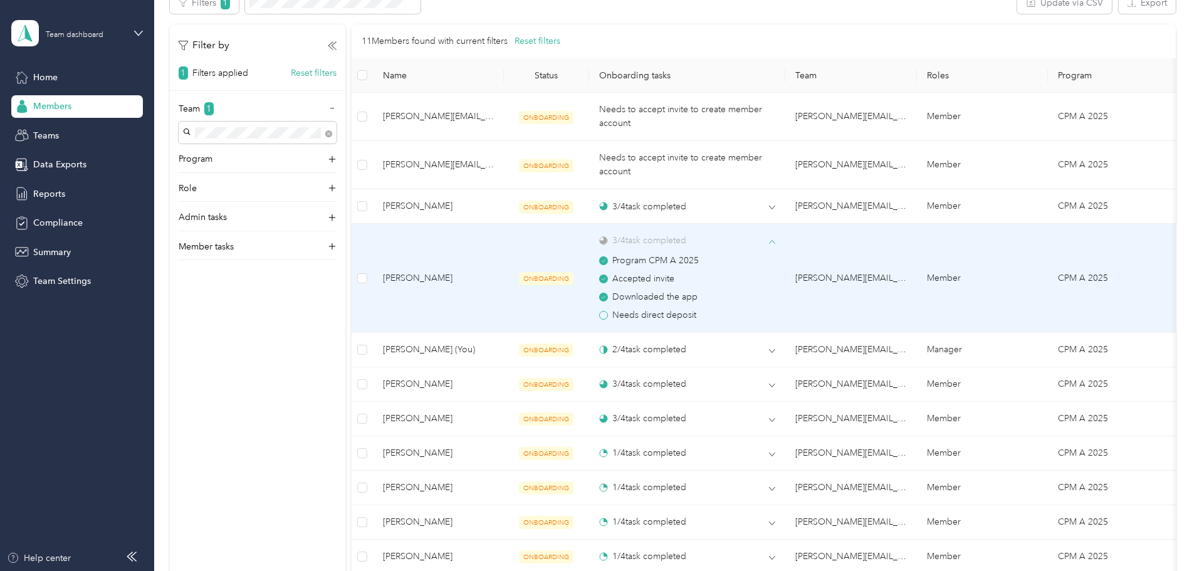
click at [775, 242] on icon at bounding box center [772, 242] width 6 height 6
